Goal: Task Accomplishment & Management: Manage account settings

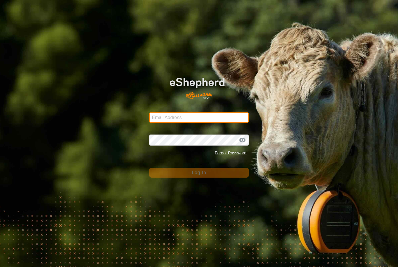
click at [212, 116] on input "Email Address" at bounding box center [199, 117] width 100 height 10
type input "anthony.thexton7@outlook.com"
click at [199, 173] on button "Log In" at bounding box center [199, 173] width 100 height 10
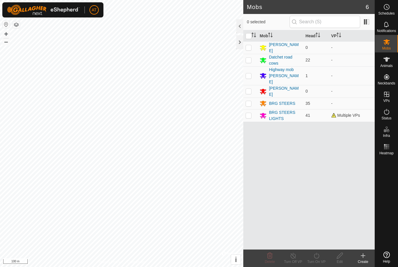
click at [252, 109] on td at bounding box center [250, 115] width 14 height 13
checkbox input "true"
click at [319, 258] on icon at bounding box center [316, 255] width 7 height 7
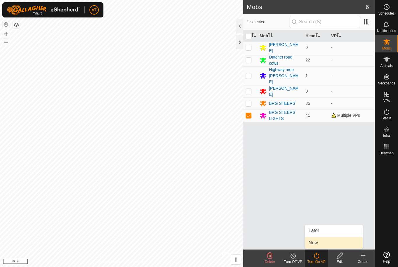
click at [317, 244] on span "Now" at bounding box center [313, 242] width 9 height 7
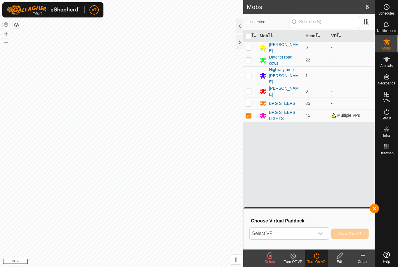
click at [321, 233] on icon "dropdown trigger" at bounding box center [320, 233] width 4 height 2
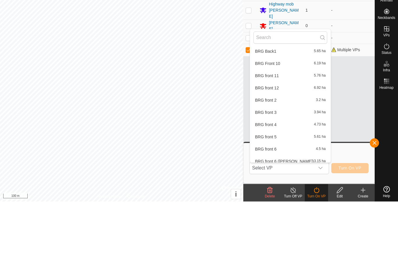
scroll to position [247, 0]
click at [280, 127] on span "BRG Front 10" at bounding box center [267, 129] width 25 height 4
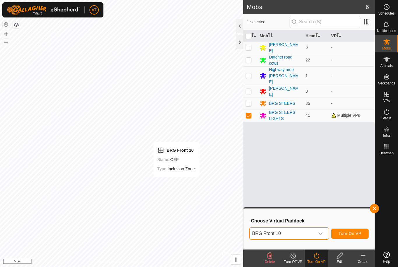
click at [353, 232] on span "Turn On VP" at bounding box center [350, 233] width 23 height 5
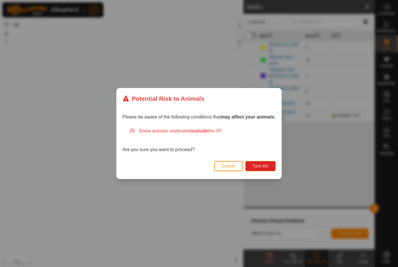
click at [267, 165] on span "Turn On" at bounding box center [261, 166] width 16 height 5
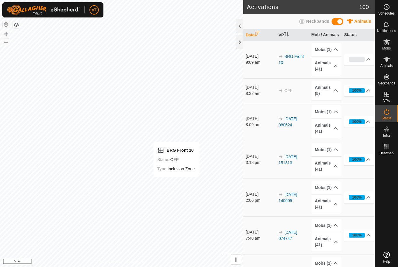
click at [366, 59] on icon at bounding box center [368, 59] width 5 height 5
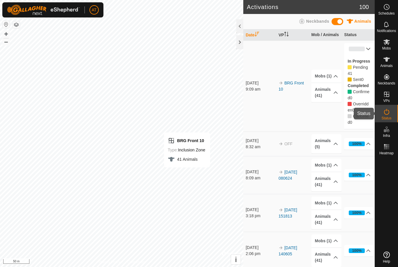
click at [392, 114] on div "Status" at bounding box center [386, 113] width 23 height 17
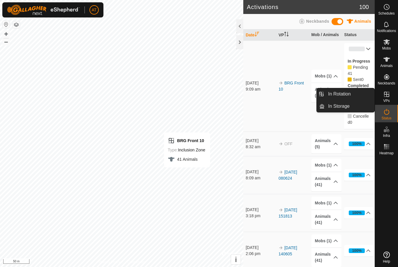
click at [355, 95] on link "In Rotation" at bounding box center [350, 94] width 50 height 12
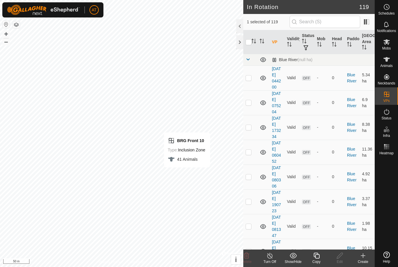
click at [350, 94] on span "In Rotation" at bounding box center [339, 94] width 22 height 7
click at [237, 39] on div at bounding box center [239, 42] width 7 height 14
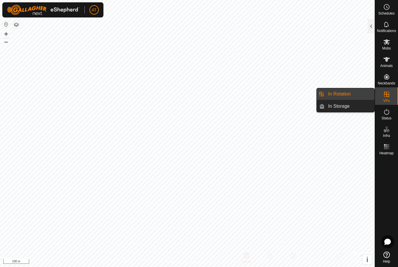
click at [348, 92] on span "In Rotation" at bounding box center [339, 94] width 22 height 7
click at [354, 108] on link "In Storage" at bounding box center [350, 107] width 50 height 12
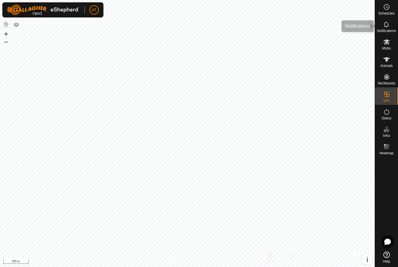
click at [377, 22] on div "Notifications" at bounding box center [386, 25] width 23 height 17
click at [373, 27] on div at bounding box center [371, 26] width 7 height 14
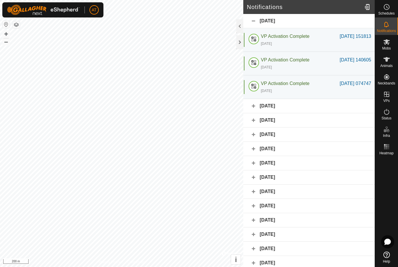
click at [366, 82] on div "[DATE] 074747" at bounding box center [355, 83] width 31 height 7
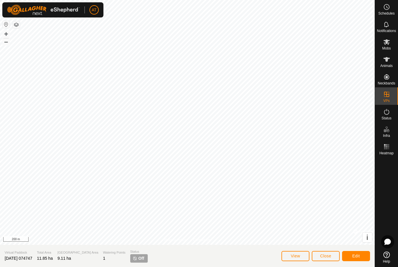
click at [363, 256] on button "Edit" at bounding box center [356, 256] width 28 height 10
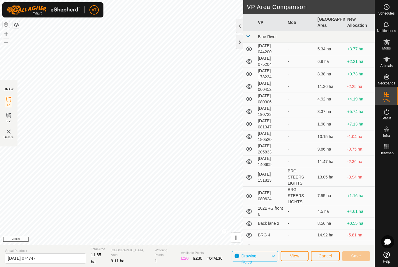
click at [327, 255] on span "Cancel" at bounding box center [325, 256] width 14 height 5
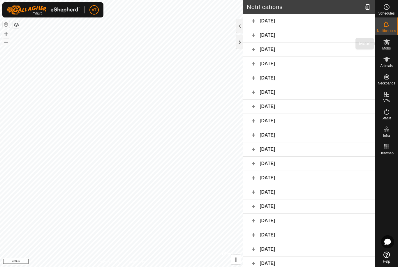
click at [387, 44] on icon at bounding box center [386, 41] width 7 height 7
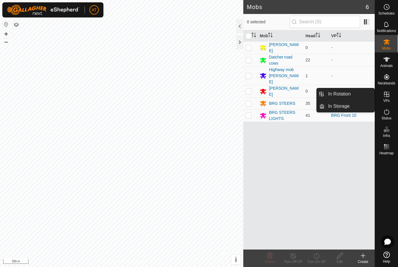
click at [356, 94] on link "In Rotation" at bounding box center [350, 94] width 50 height 12
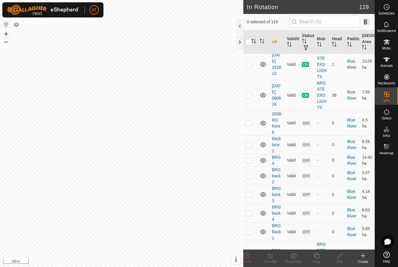
scroll to position [301, 0]
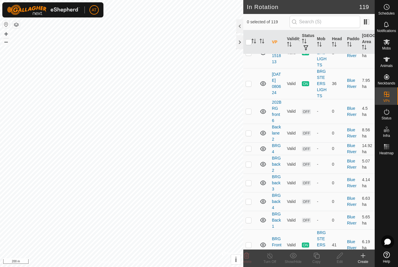
click at [252, 99] on td at bounding box center [250, 83] width 14 height 31
checkbox input "true"
click at [253, 68] on td at bounding box center [250, 52] width 14 height 31
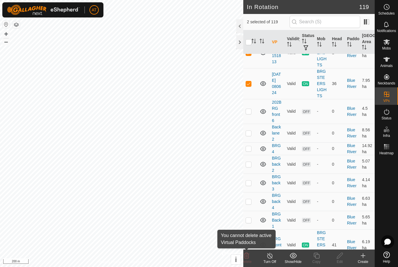
click at [249, 255] on icon at bounding box center [246, 255] width 7 height 7
click at [248, 256] on icon at bounding box center [246, 255] width 7 height 7
click at [253, 68] on td at bounding box center [250, 52] width 14 height 31
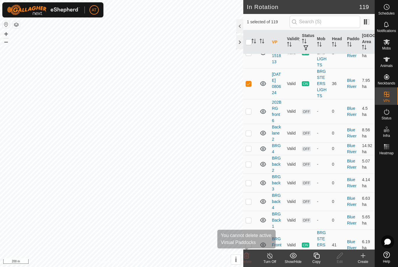
click at [247, 256] on icon at bounding box center [247, 256] width 6 height 6
click at [251, 55] on p-checkbox at bounding box center [249, 52] width 6 height 5
checkbox input "true"
click at [252, 99] on td at bounding box center [250, 83] width 14 height 31
checkbox input "false"
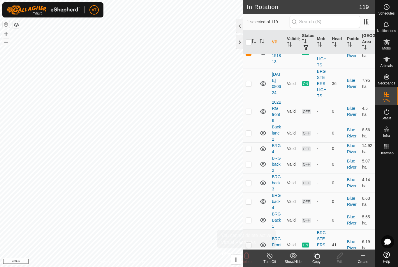
click at [250, 255] on icon at bounding box center [246, 255] width 7 height 7
click at [251, 68] on td at bounding box center [250, 52] width 14 height 31
checkbox input "false"
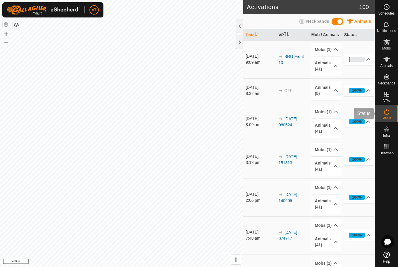
click at [387, 114] on icon at bounding box center [386, 111] width 7 height 7
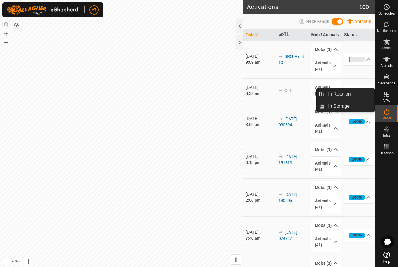
click at [347, 109] on span "In Storage" at bounding box center [339, 106] width 22 height 7
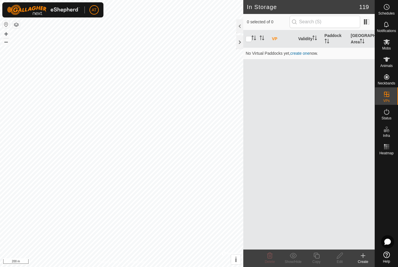
click at [242, 43] on div at bounding box center [239, 42] width 7 height 14
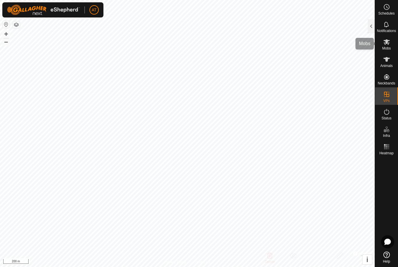
click at [390, 45] on es-mob-svg-icon at bounding box center [386, 41] width 10 height 9
click at [373, 23] on div at bounding box center [371, 26] width 7 height 14
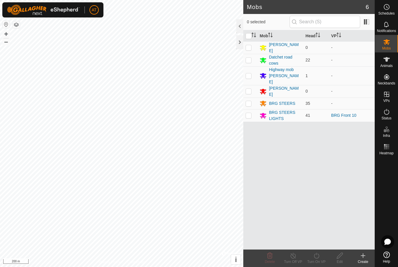
click at [253, 110] on td at bounding box center [250, 115] width 14 height 13
checkbox input "true"
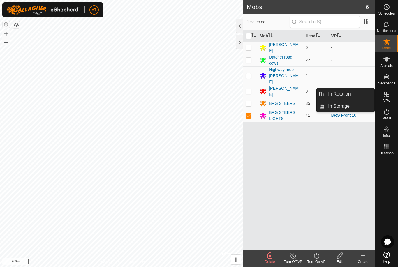
click at [351, 108] on link "In Storage" at bounding box center [350, 107] width 50 height 12
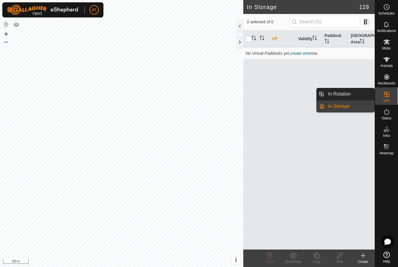
click at [355, 110] on link "In Storage" at bounding box center [350, 107] width 50 height 12
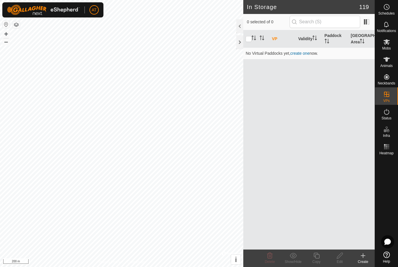
click at [240, 38] on div at bounding box center [239, 42] width 7 height 14
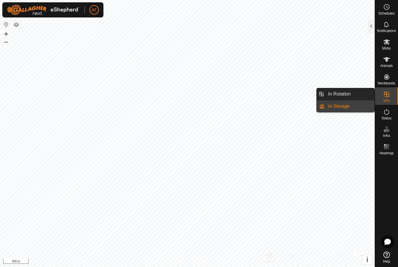
click at [362, 94] on link "In Rotation" at bounding box center [350, 94] width 50 height 12
click at [351, 108] on link "In Storage" at bounding box center [350, 107] width 50 height 12
click at [353, 95] on link "In Rotation" at bounding box center [350, 94] width 50 height 12
click at [357, 111] on link "In Storage" at bounding box center [350, 107] width 50 height 12
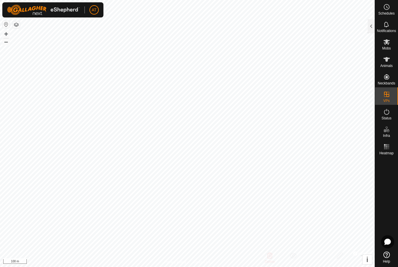
click at [371, 23] on div at bounding box center [371, 26] width 7 height 14
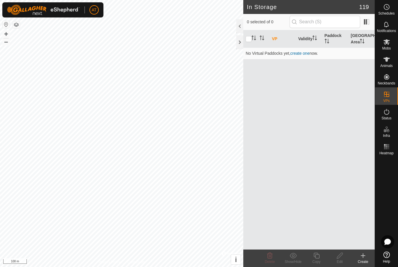
click at [276, 40] on th "VP" at bounding box center [282, 38] width 26 height 17
click at [239, 43] on div at bounding box center [239, 42] width 7 height 14
